Goal: Information Seeking & Learning: Find specific fact

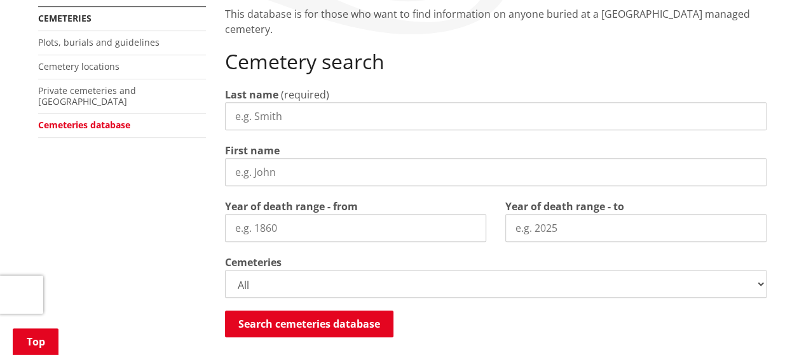
scroll to position [318, 0]
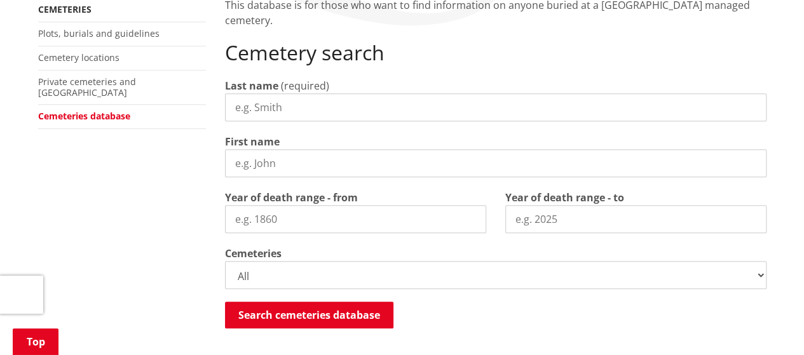
click at [241, 261] on select "All Gordonton Ashes Memorial Berm Gordonton Lawn [GEOGRAPHIC_DATA] Octagonal As…" at bounding box center [495, 275] width 541 height 28
select select
click at [225, 261] on select "All Gordonton Ashes Memorial Berm Gordonton Lawn [GEOGRAPHIC_DATA] Octagonal As…" at bounding box center [495, 275] width 541 height 28
click at [252, 93] on input "Last name" at bounding box center [495, 107] width 541 height 28
type input "[PERSON_NAME]"
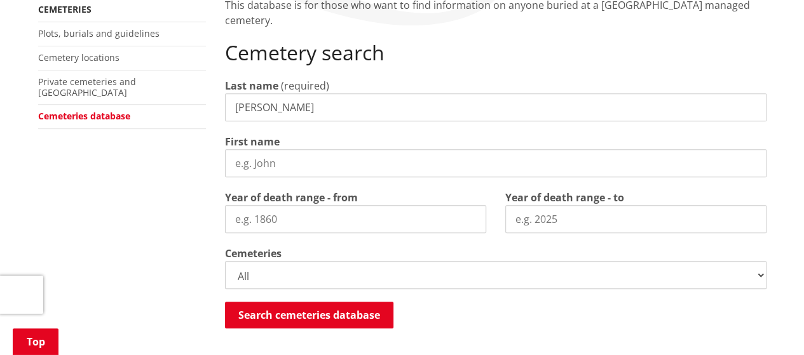
click at [256, 205] on input "Year of death range - from" at bounding box center [355, 219] width 261 height 28
type input "1947"
click at [515, 205] on input "Year of death range - to" at bounding box center [635, 219] width 261 height 28
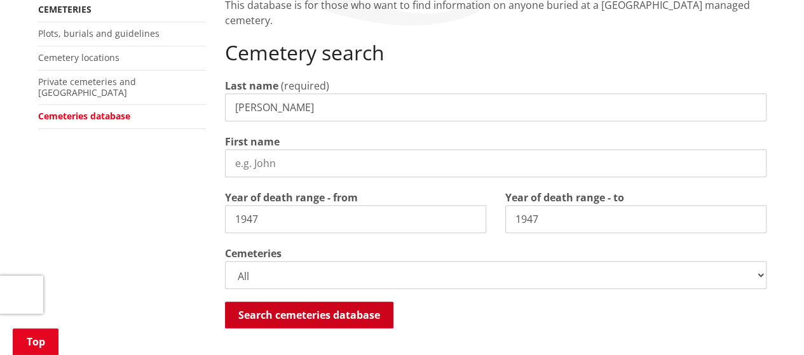
type input "1947"
click at [353, 302] on button "Search cemeteries database" at bounding box center [309, 315] width 168 height 27
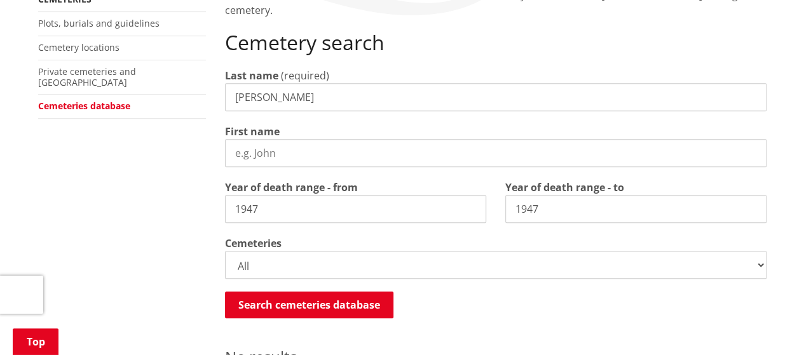
scroll to position [269, 0]
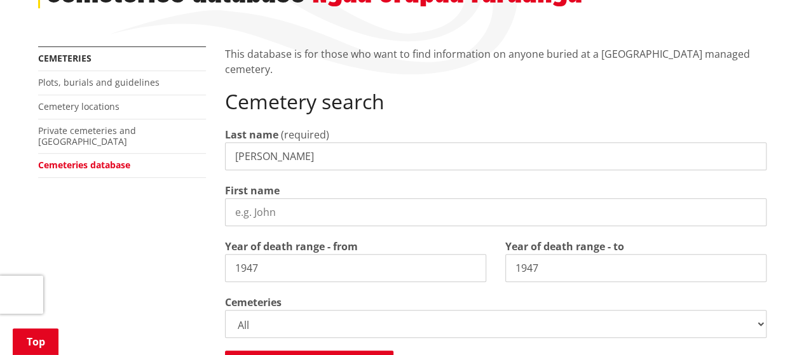
click at [240, 198] on input "First name" at bounding box center [495, 212] width 541 height 28
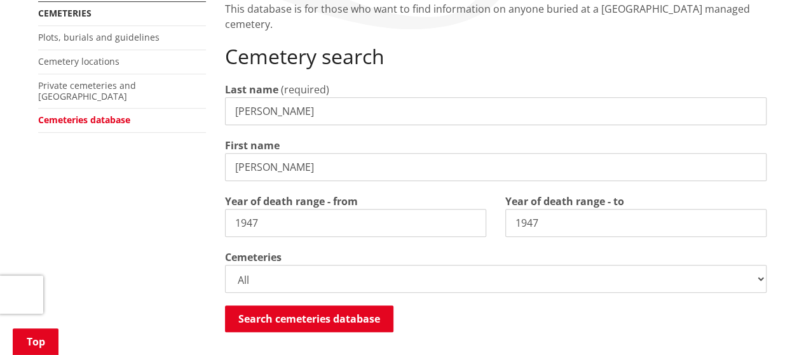
scroll to position [332, 0]
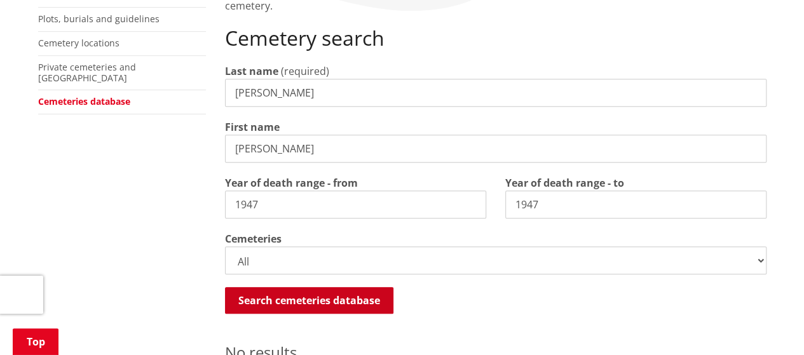
type input "[PERSON_NAME]"
click at [358, 287] on button "Search cemeteries database" at bounding box center [309, 300] width 168 height 27
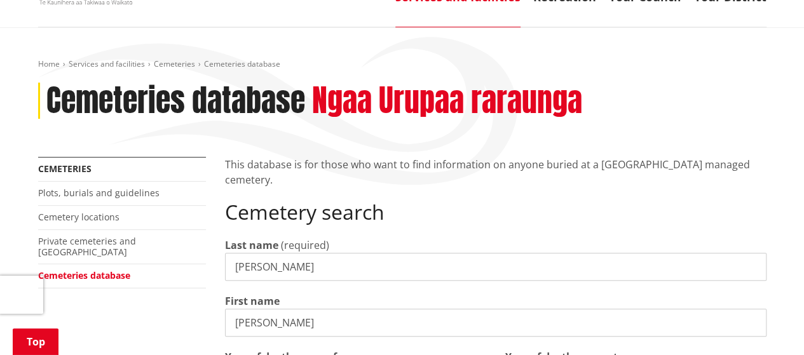
scroll to position [142, 0]
